Goal: Use online tool/utility: Use online tool/utility

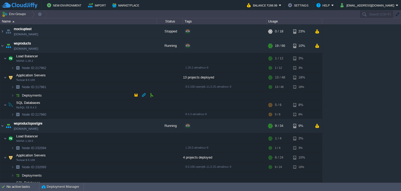
scroll to position [16, 0]
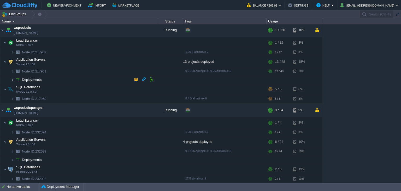
click at [12, 80] on img at bounding box center [12, 79] width 3 height 8
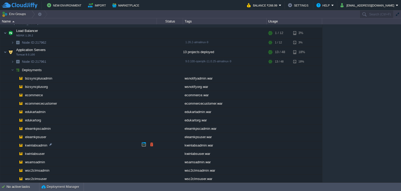
scroll to position [68, 0]
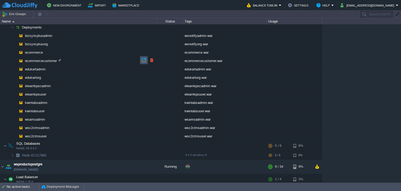
click at [144, 60] on button "button" at bounding box center [144, 60] width 5 height 5
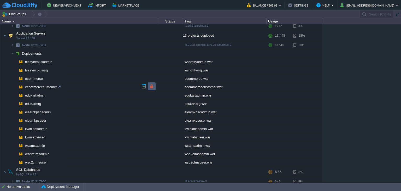
scroll to position [0, 0]
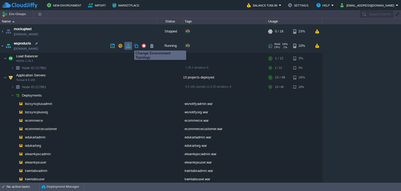
click at [130, 46] on button "button" at bounding box center [128, 45] width 5 height 5
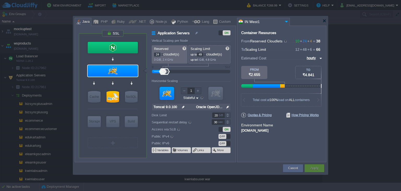
click at [206, 53] on div at bounding box center [205, 53] width 3 height 2
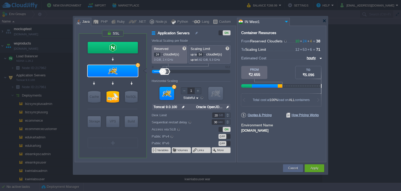
click at [206, 53] on div at bounding box center [205, 53] width 3 height 2
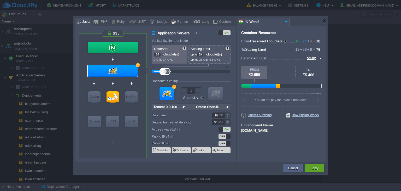
click at [206, 53] on div at bounding box center [205, 53] width 3 height 2
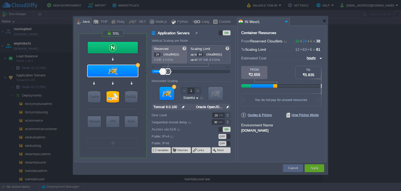
click at [206, 53] on div at bounding box center [205, 53] width 3 height 2
click at [206, 54] on div at bounding box center [205, 54] width 2 height 0
type input "64"
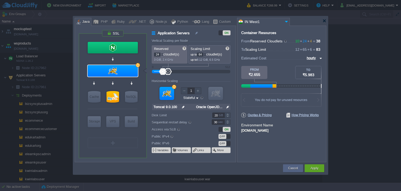
click at [206, 56] on div at bounding box center [205, 56] width 3 height 2
click at [162, 52] on div at bounding box center [162, 53] width 3 height 2
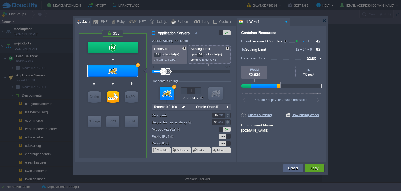
click at [162, 52] on div at bounding box center [162, 53] width 3 height 2
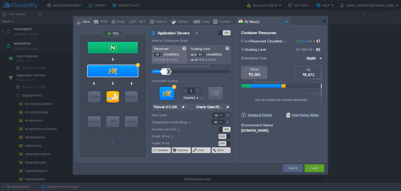
click at [162, 52] on div at bounding box center [162, 53] width 3 height 2
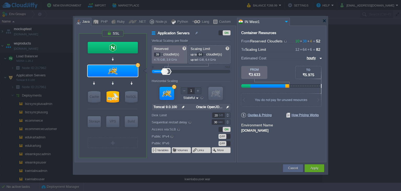
click at [162, 52] on div at bounding box center [162, 53] width 3 height 2
type input "40"
click at [162, 52] on div at bounding box center [162, 53] width 3 height 2
click at [313, 165] on button "Apply" at bounding box center [314, 167] width 8 height 5
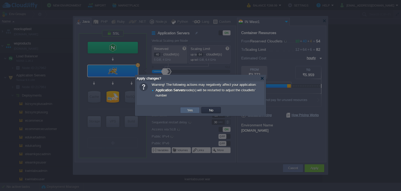
click at [194, 110] on td "Yes" at bounding box center [190, 110] width 20 height 6
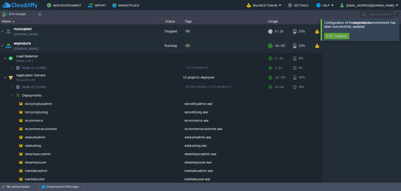
click at [401, 30] on div at bounding box center [407, 29] width 0 height 21
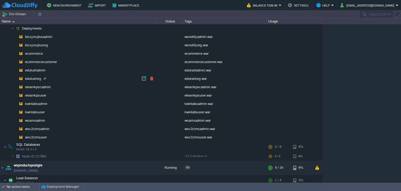
scroll to position [26, 0]
